Goal: Find specific page/section: Find specific page/section

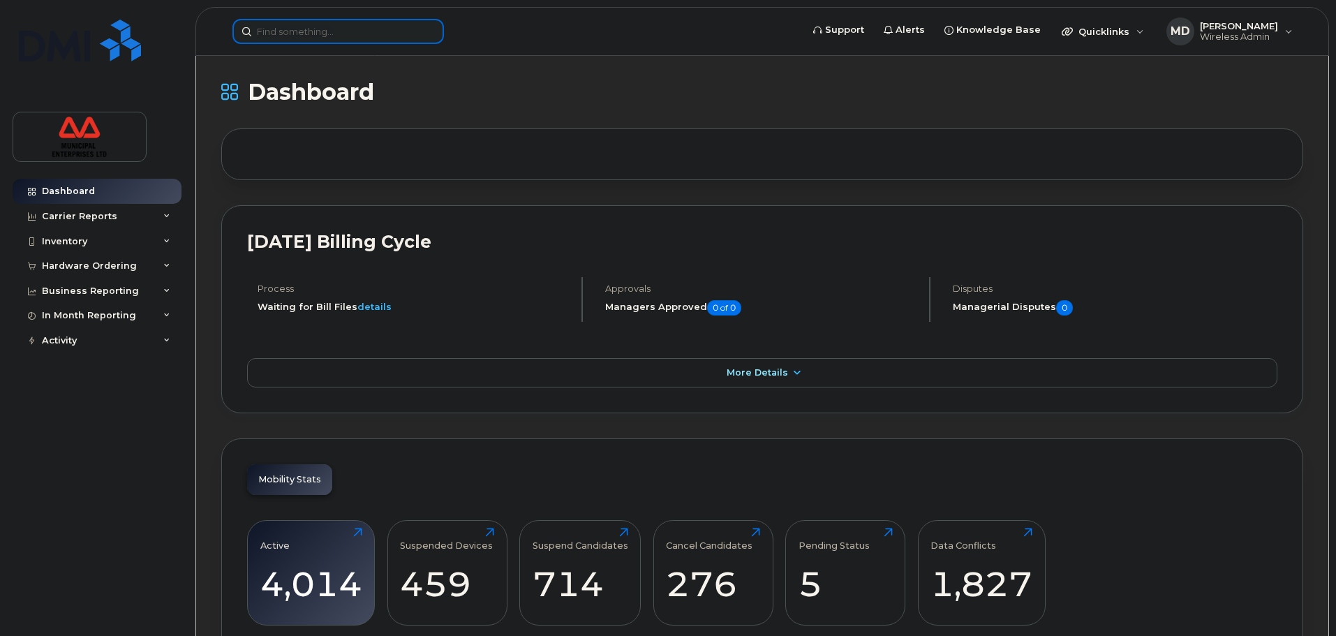
click at [344, 33] on input at bounding box center [337, 31] width 211 height 25
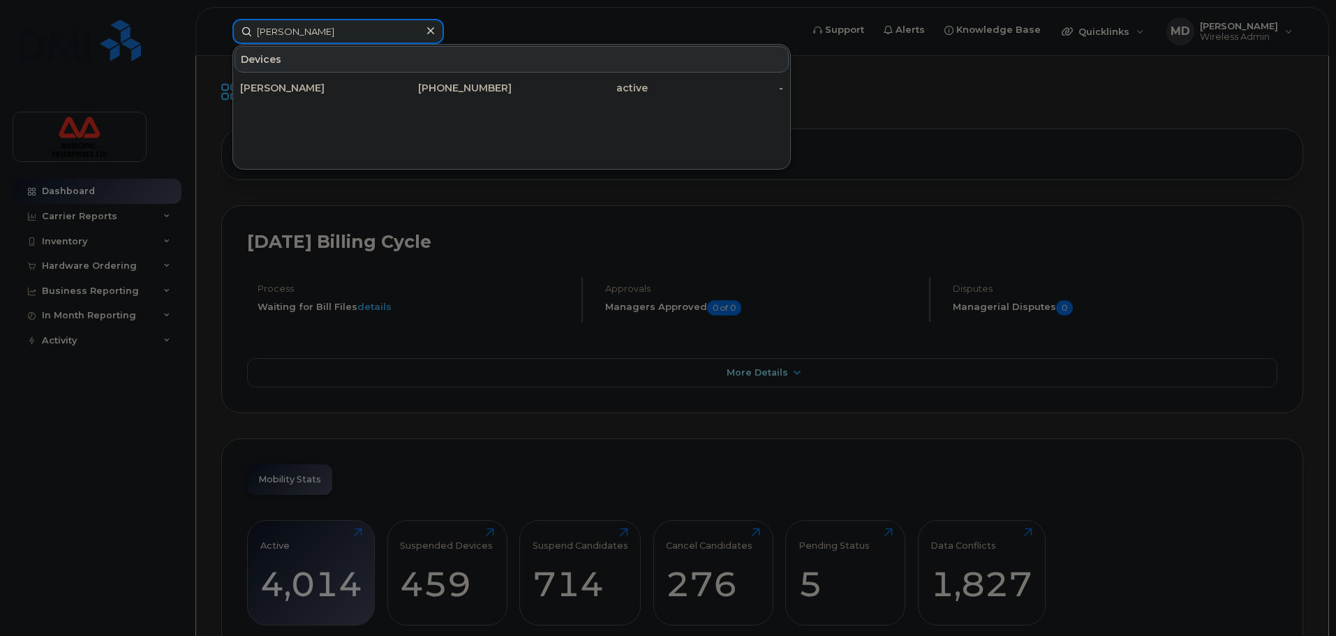
type input "[PERSON_NAME]"
click at [812, 94] on div at bounding box center [668, 318] width 1336 height 636
click at [338, 25] on input "[PERSON_NAME]" at bounding box center [337, 31] width 211 height 25
